Goal: Transaction & Acquisition: Purchase product/service

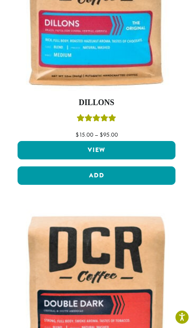
scroll to position [500, 0]
click at [138, 56] on img at bounding box center [97, 12] width 158 height 158
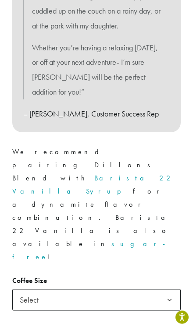
scroll to position [535, 0]
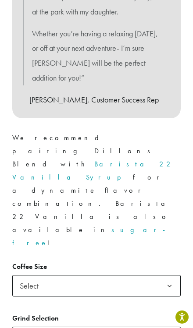
click at [162, 275] on b at bounding box center [168, 285] width 21 height 21
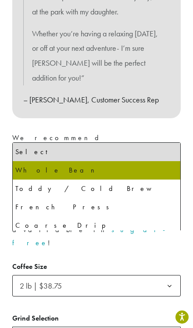
select select "**********"
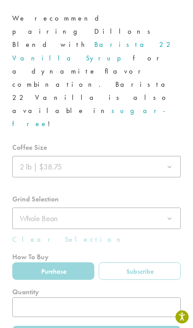
scroll to position [702, 0]
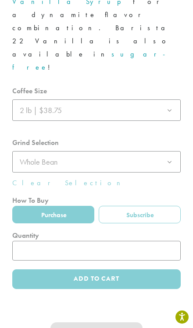
click at [68, 119] on div at bounding box center [96, 187] width 168 height 204
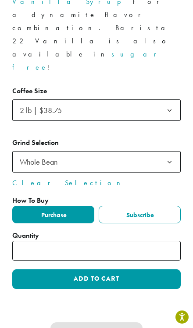
click at [69, 206] on label "Purchase" at bounding box center [53, 215] width 82 height 18
click at [141, 269] on button "Add to cart" at bounding box center [96, 279] width 168 height 20
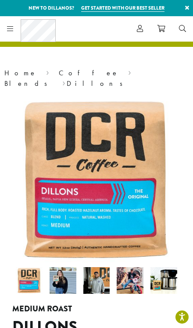
click at [160, 30] on icon at bounding box center [161, 28] width 8 height 7
click at [167, 32] on link at bounding box center [161, 28] width 22 height 14
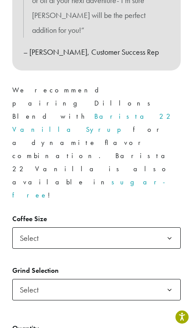
scroll to position [574, 0]
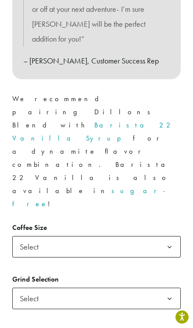
click at [169, 236] on b at bounding box center [168, 246] width 21 height 21
click at [128, 288] on span "Select" at bounding box center [96, 298] width 168 height 21
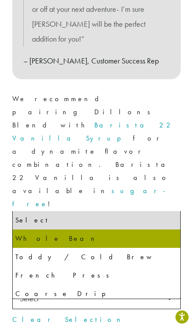
select select "**********"
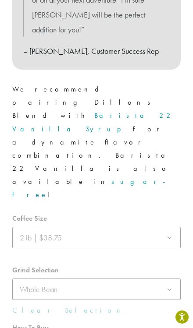
click at [77, 248] on div at bounding box center [96, 314] width 168 height 204
click at [70, 253] on div at bounding box center [96, 314] width 168 height 204
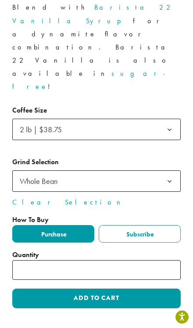
scroll to position [751, 0]
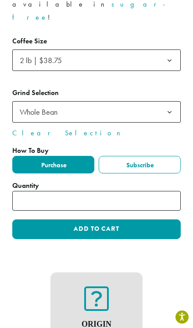
click at [137, 219] on button "Add to cart" at bounding box center [96, 229] width 168 height 20
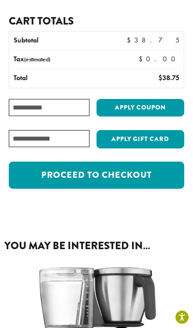
scroll to position [159, 0]
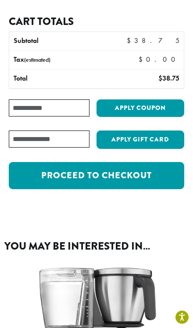
click at [144, 164] on link "Proceed to checkout" at bounding box center [96, 175] width 175 height 27
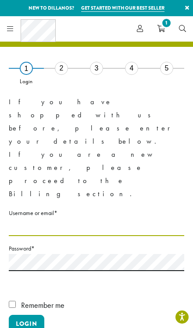
type input "**********"
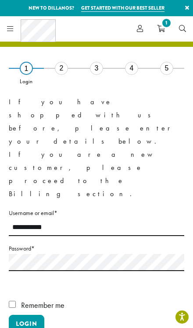
click at [26, 315] on button "Login" at bounding box center [26, 324] width 35 height 18
click at [24, 315] on button "Login" at bounding box center [26, 324] width 35 height 18
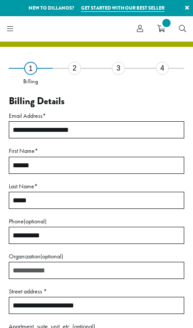
select select "**"
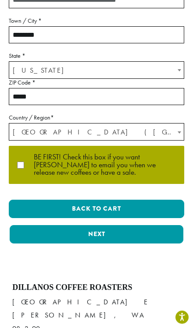
click at [140, 237] on button "Next" at bounding box center [96, 234] width 173 height 18
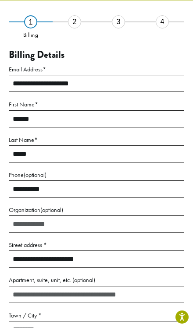
scroll to position [37, 0]
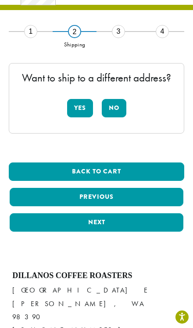
click at [115, 111] on button "No" at bounding box center [114, 108] width 25 height 18
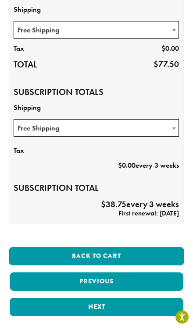
scroll to position [211, 0]
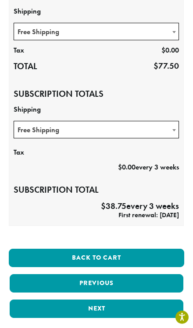
click at [117, 252] on button "Back to cart" at bounding box center [96, 258] width 175 height 18
click at [117, 256] on button "Back to cart" at bounding box center [96, 258] width 175 height 18
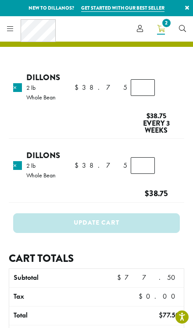
click at [18, 88] on link "×" at bounding box center [17, 87] width 9 height 9
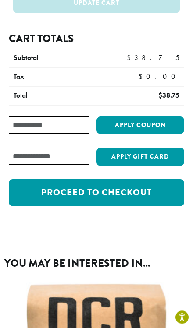
scroll to position [192, 0]
click at [161, 179] on link "Proceed to checkout" at bounding box center [96, 192] width 175 height 27
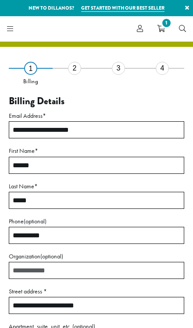
select select "**"
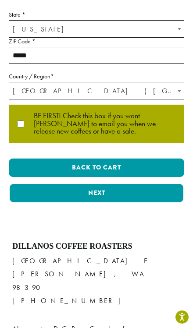
click at [144, 199] on button "Next" at bounding box center [96, 193] width 173 height 18
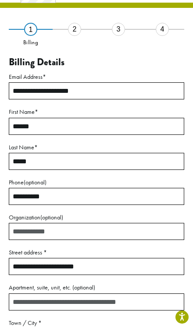
scroll to position [37, 0]
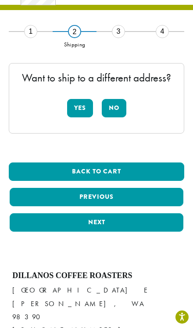
click at [117, 112] on button "No" at bounding box center [114, 108] width 25 height 18
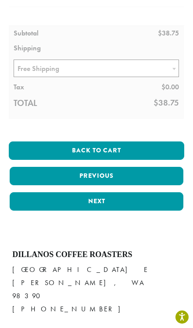
click at [138, 206] on button "Next" at bounding box center [96, 201] width 173 height 18
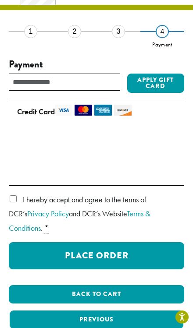
click at [131, 246] on button "Place Order" at bounding box center [96, 255] width 175 height 27
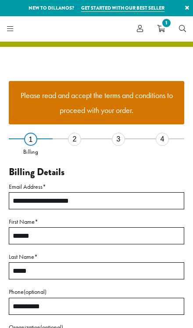
select select "**"
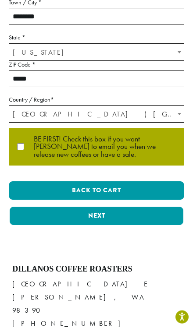
click at [150, 213] on button "Next" at bounding box center [96, 216] width 173 height 18
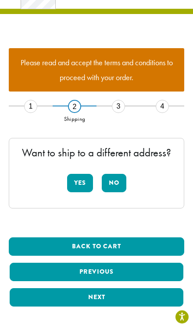
scroll to position [33, 0]
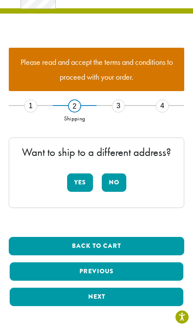
click at [119, 182] on button "No" at bounding box center [114, 182] width 25 height 18
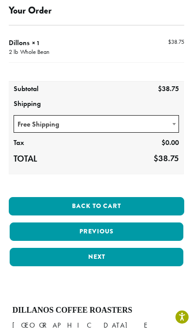
click at [148, 257] on button "Next" at bounding box center [96, 257] width 173 height 18
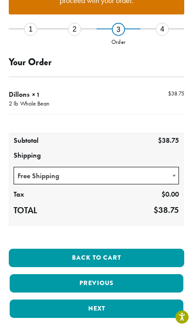
scroll to position [107, 0]
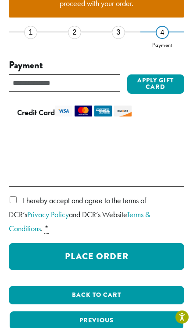
click at [160, 246] on button "Place Order" at bounding box center [96, 256] width 175 height 27
